Goal: Check status: Check status

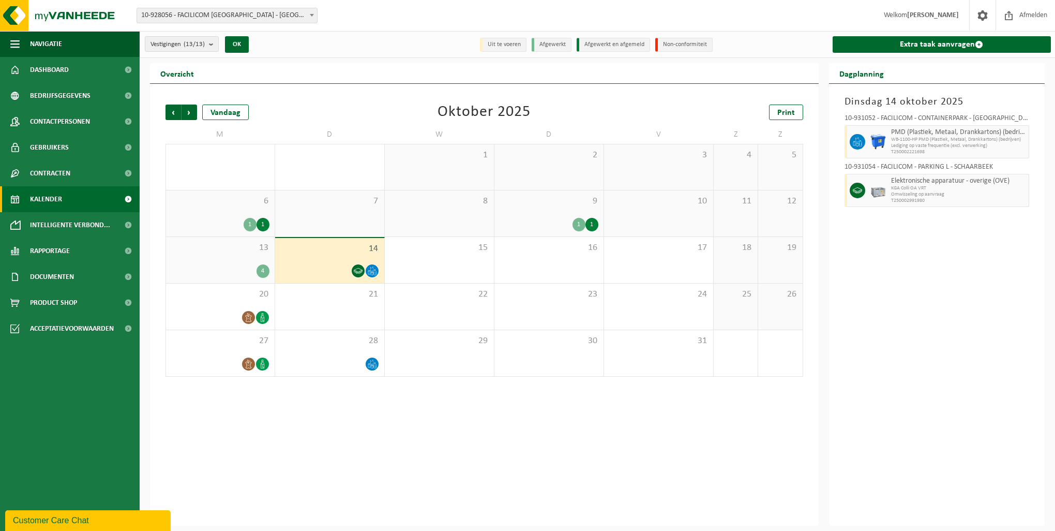
click at [370, 272] on icon at bounding box center [372, 270] width 9 height 9
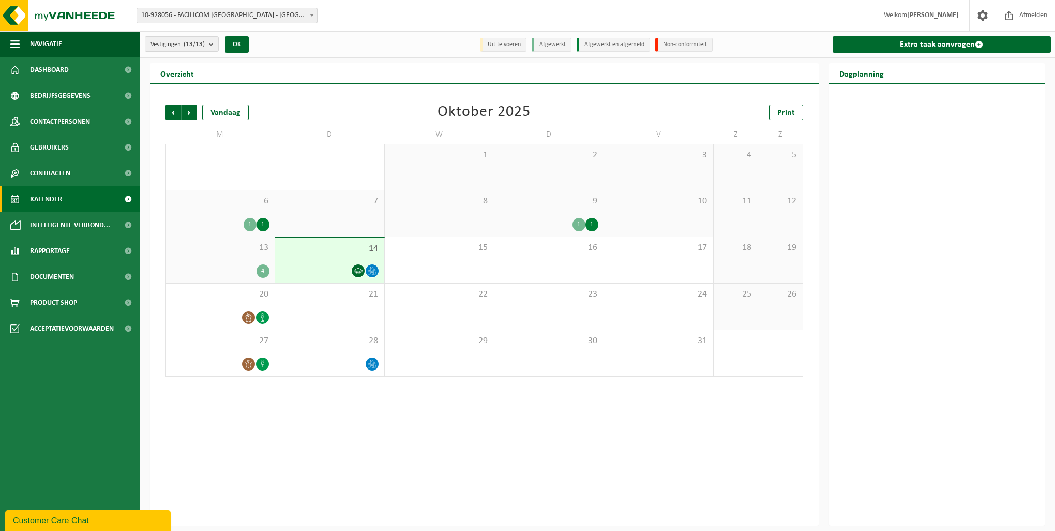
click at [366, 274] on div at bounding box center [329, 271] width 99 height 14
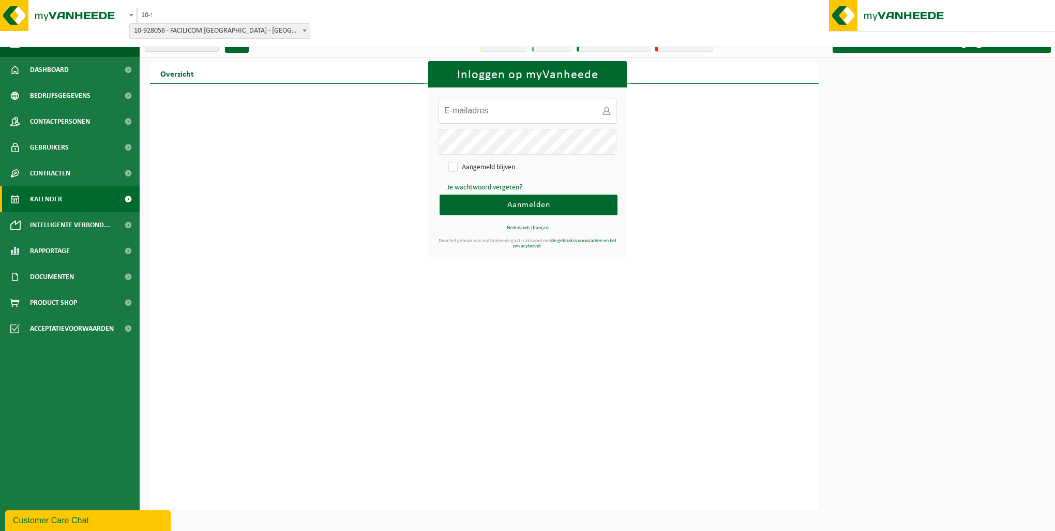
type input "sebastien.debode@facilicom.be"
click at [531, 209] on span "Aanmelden" at bounding box center [528, 205] width 43 height 8
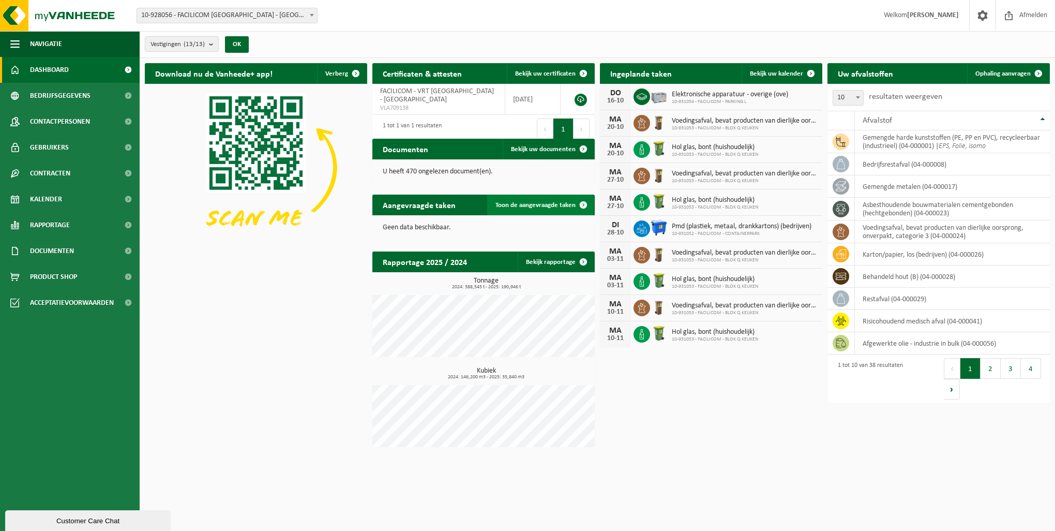
click at [557, 209] on link "Toon de aangevraagde taken" at bounding box center [540, 204] width 107 height 21
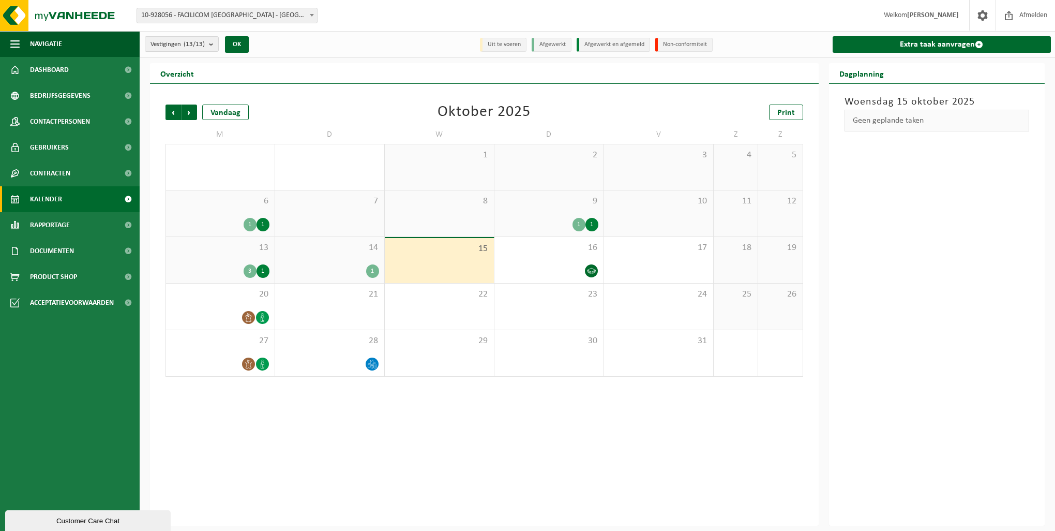
click at [364, 272] on div "1" at bounding box center [329, 270] width 99 height 13
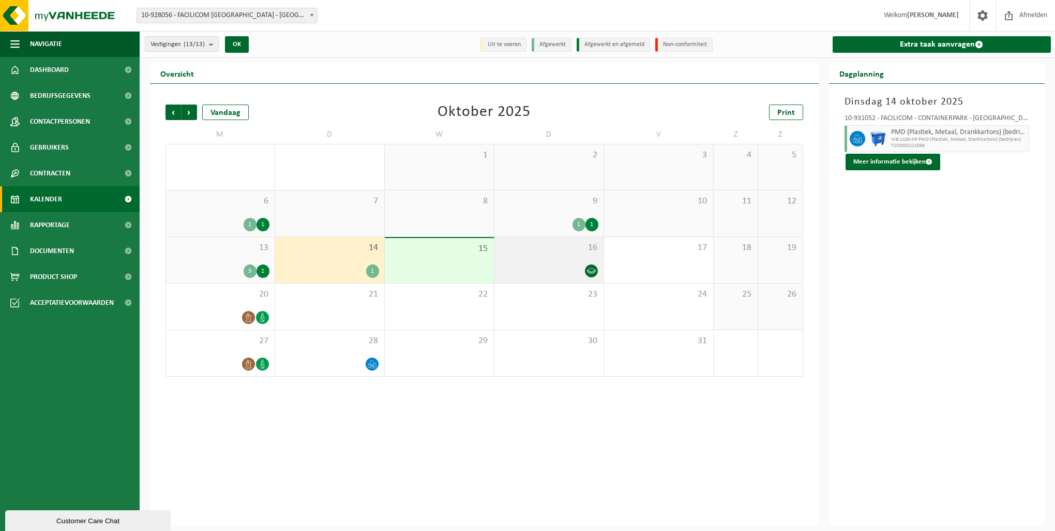
click at [590, 271] on icon at bounding box center [591, 271] width 9 height 6
